Goal: Transaction & Acquisition: Purchase product/service

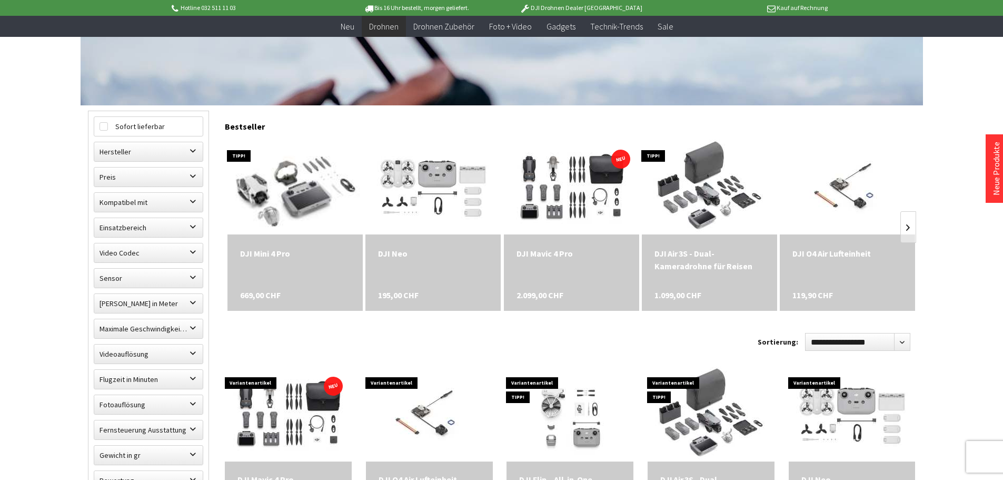
scroll to position [105, 0]
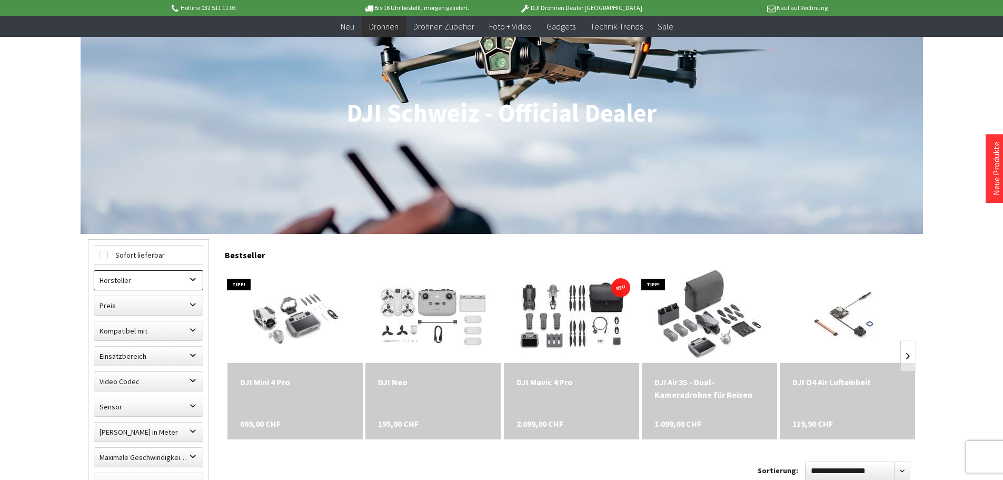
click at [194, 276] on label "Hersteller" at bounding box center [148, 280] width 108 height 19
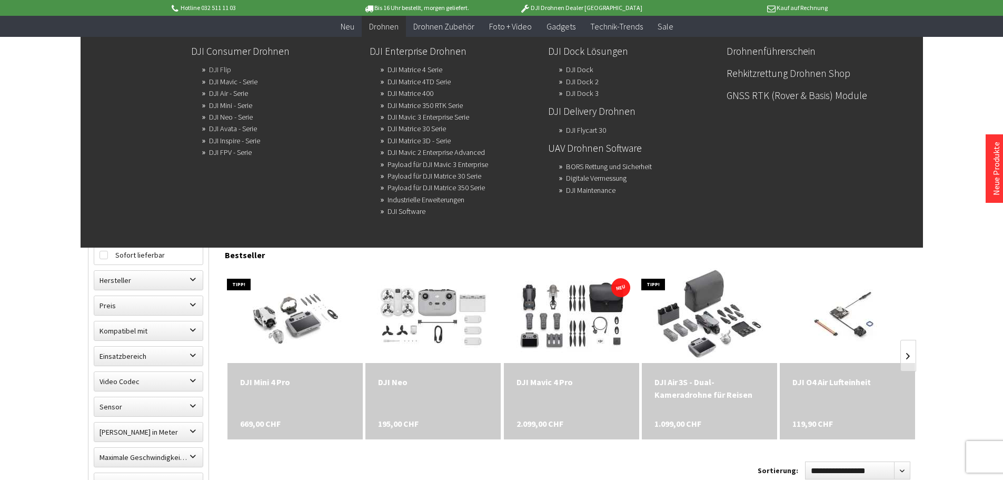
click at [220, 66] on link "DJI Flip" at bounding box center [220, 69] width 22 height 15
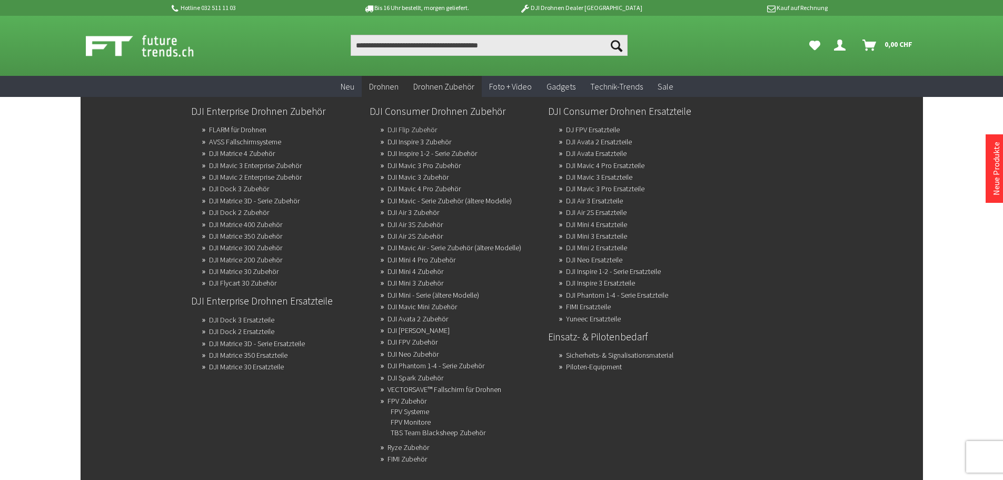
click at [408, 128] on link "DJI Flip Zubehör" at bounding box center [412, 129] width 49 height 15
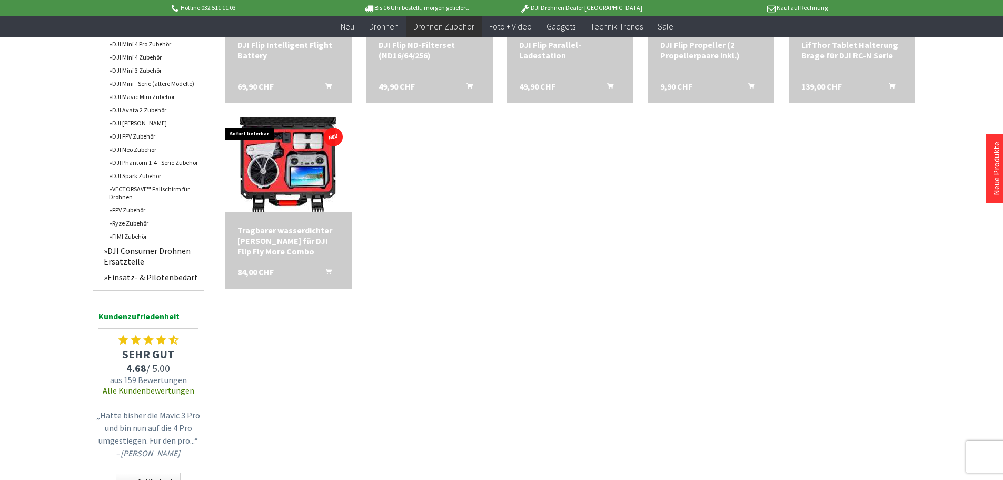
scroll to position [474, 0]
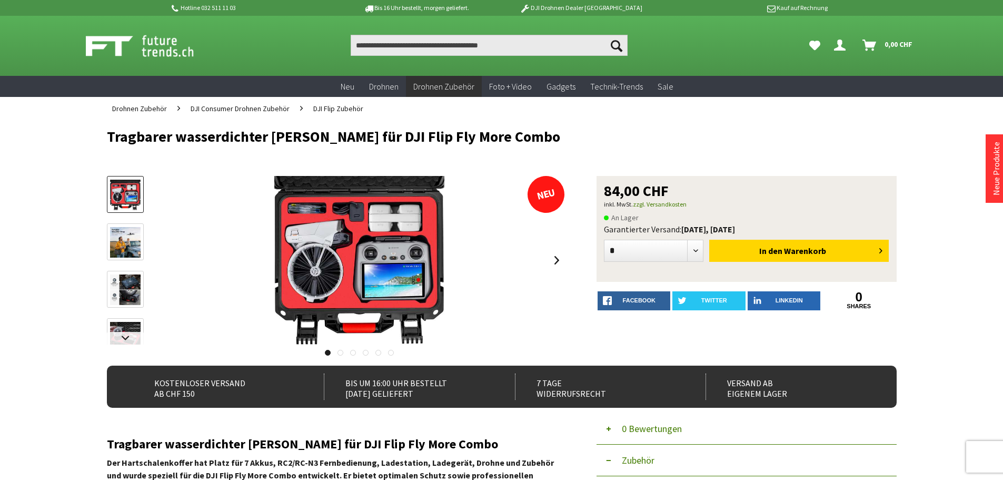
click at [128, 293] on img at bounding box center [125, 289] width 31 height 31
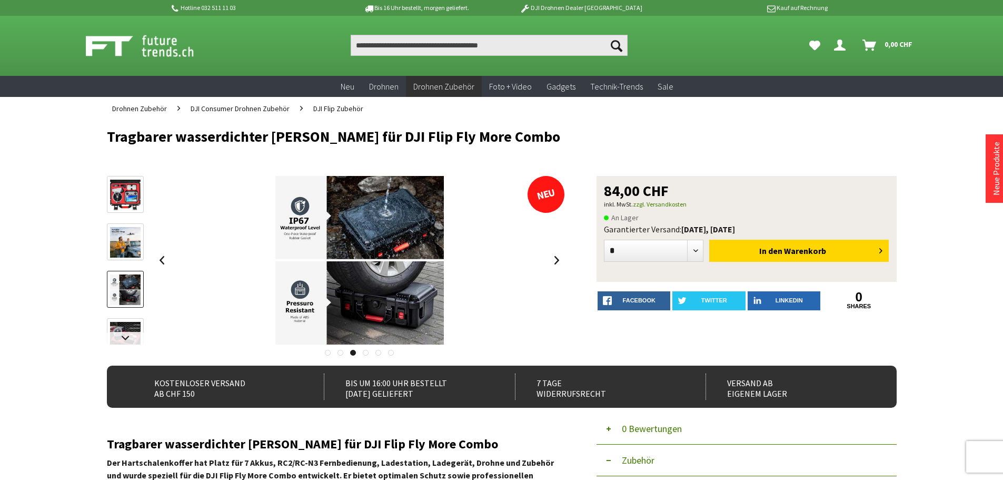
click at [122, 237] on img at bounding box center [125, 242] width 31 height 31
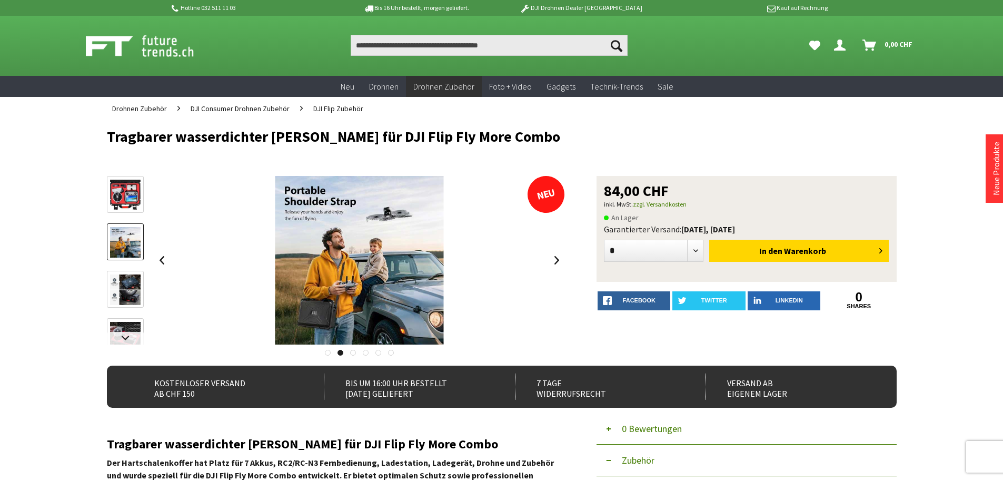
click at [126, 331] on img at bounding box center [125, 337] width 31 height 31
